Goal: Navigation & Orientation: Find specific page/section

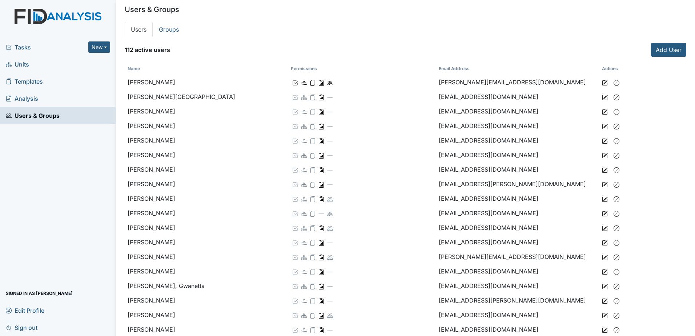
click at [26, 83] on span "Templates" at bounding box center [24, 81] width 37 height 11
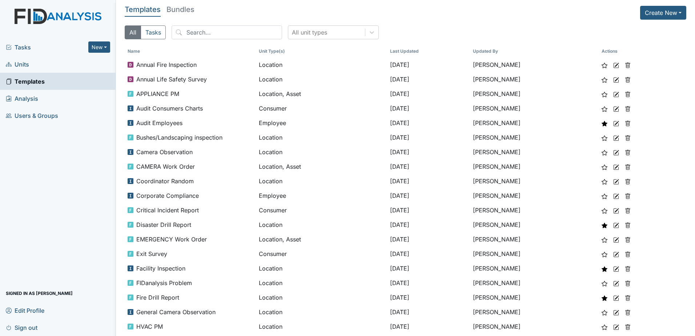
click at [43, 115] on span "Users & Groups" at bounding box center [32, 115] width 52 height 11
